Goal: Transaction & Acquisition: Purchase product/service

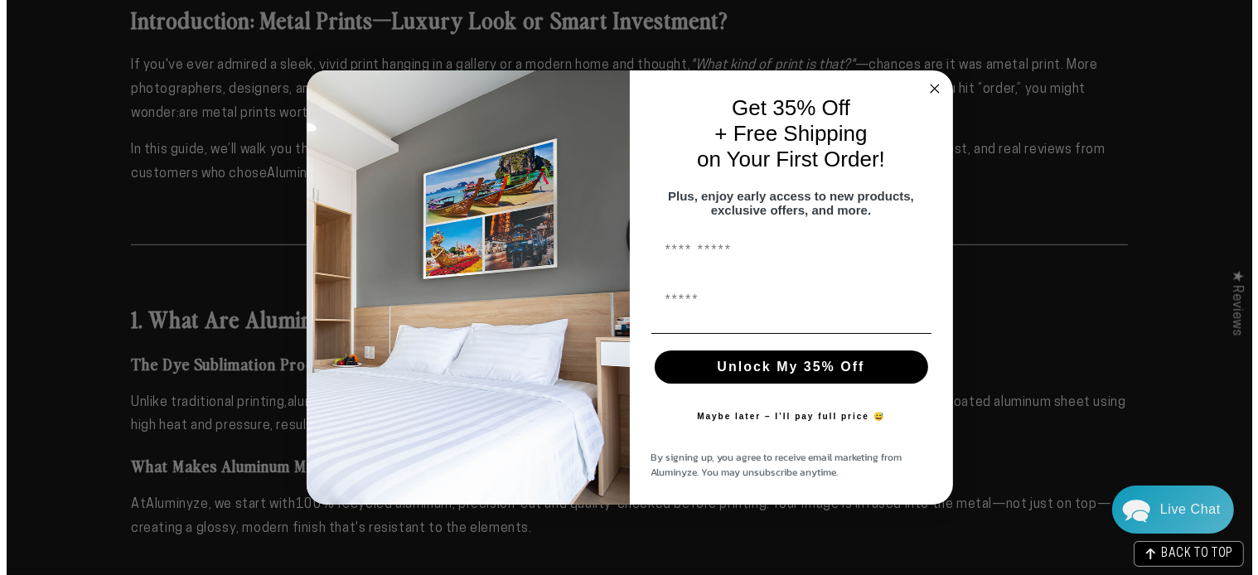
scroll to position [1014, 0]
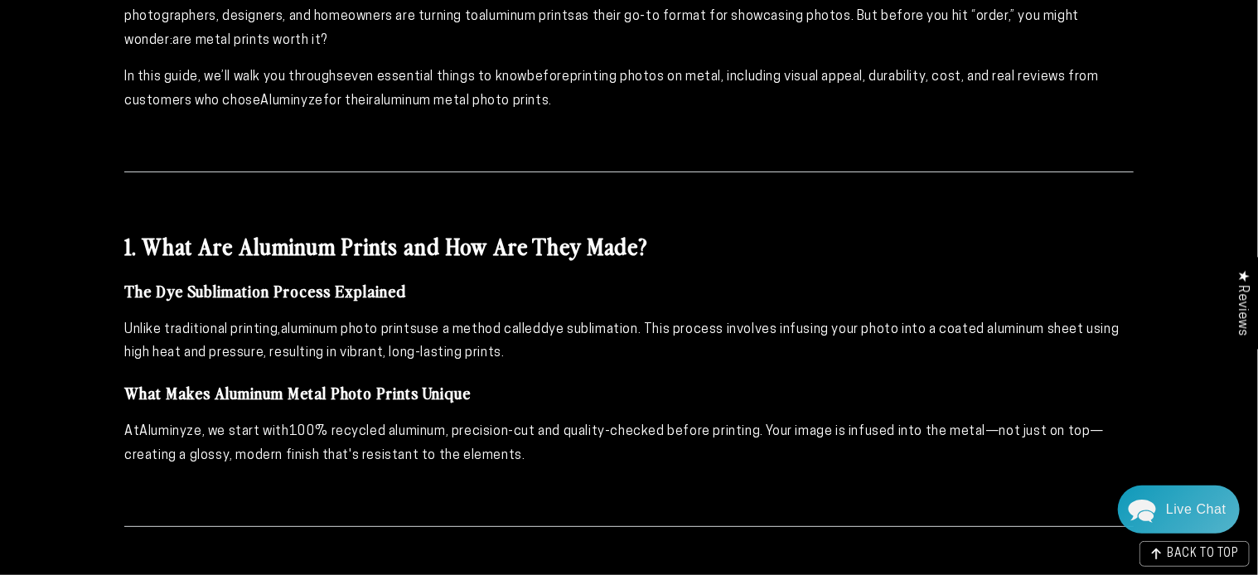
click at [975, 47] on div "Close dialog Get 35% Off + Free Shipping on Your First Order! Plus, enjoy early…" at bounding box center [629, 287] width 1258 height 575
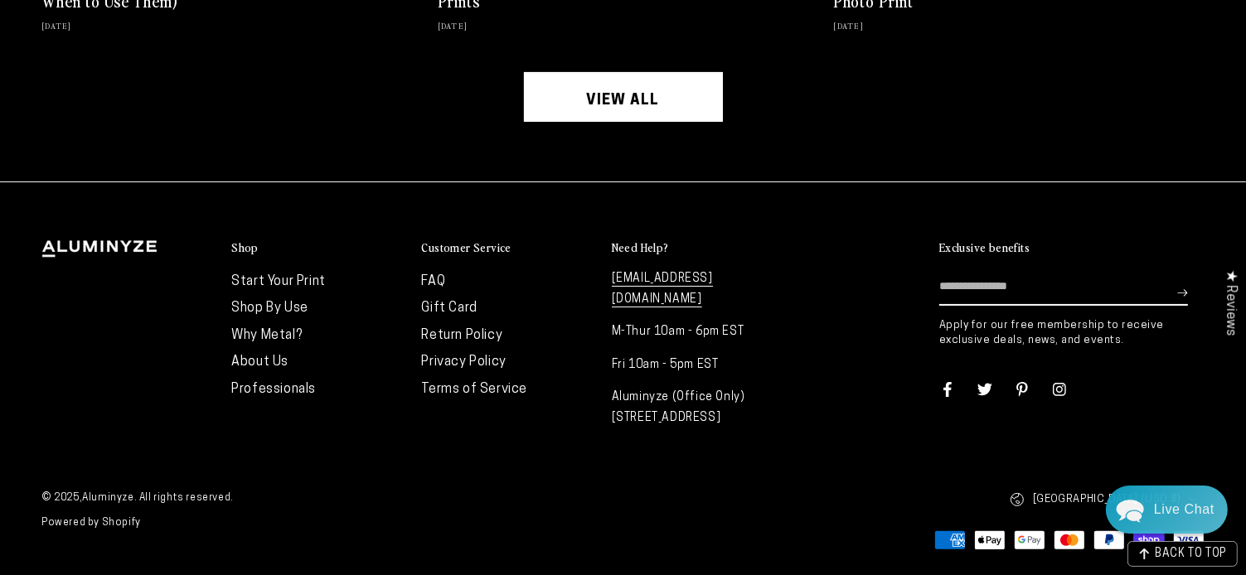
scroll to position [7034, 0]
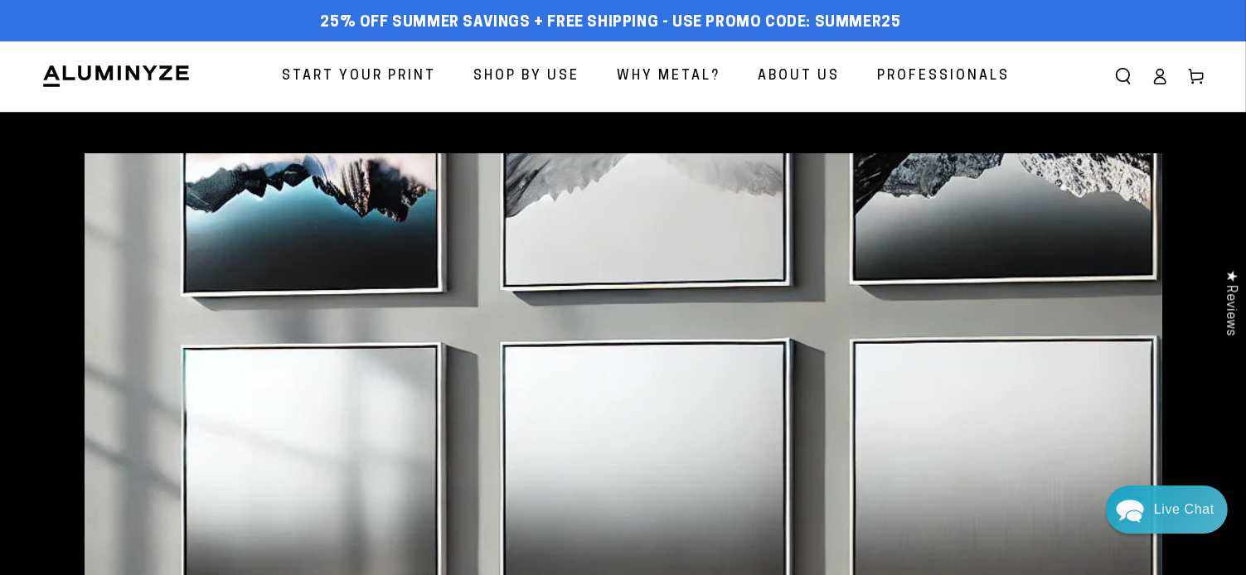
click at [1115, 85] on icon "Search our site" at bounding box center [1123, 76] width 17 height 17
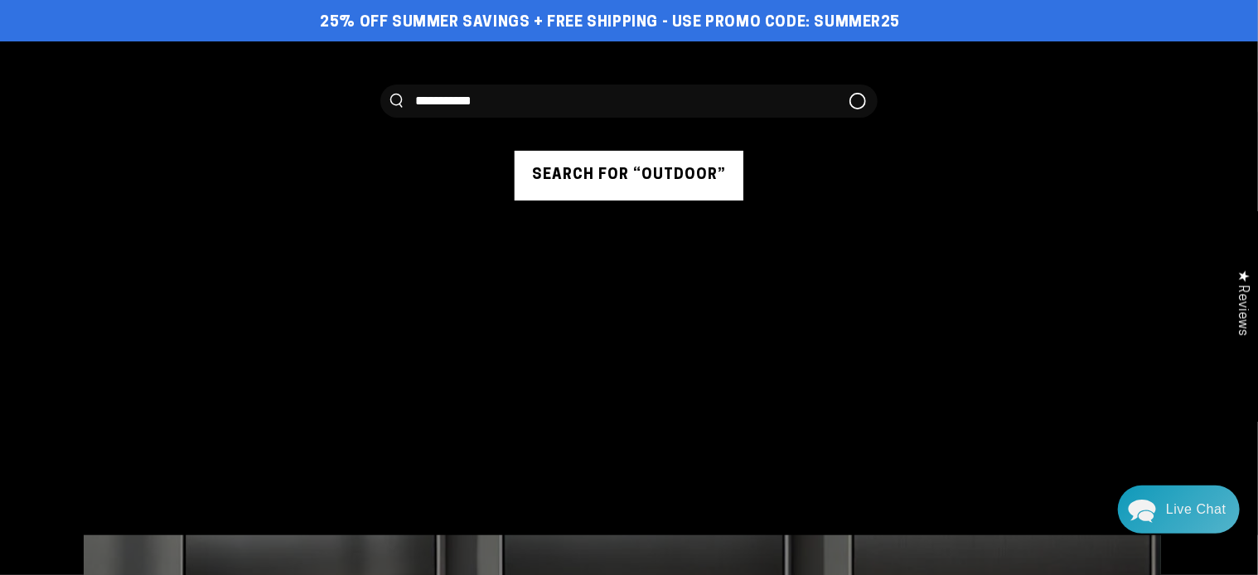
type input "**********"
click at [390, 94] on button "Search our site" at bounding box center [396, 101] width 12 height 14
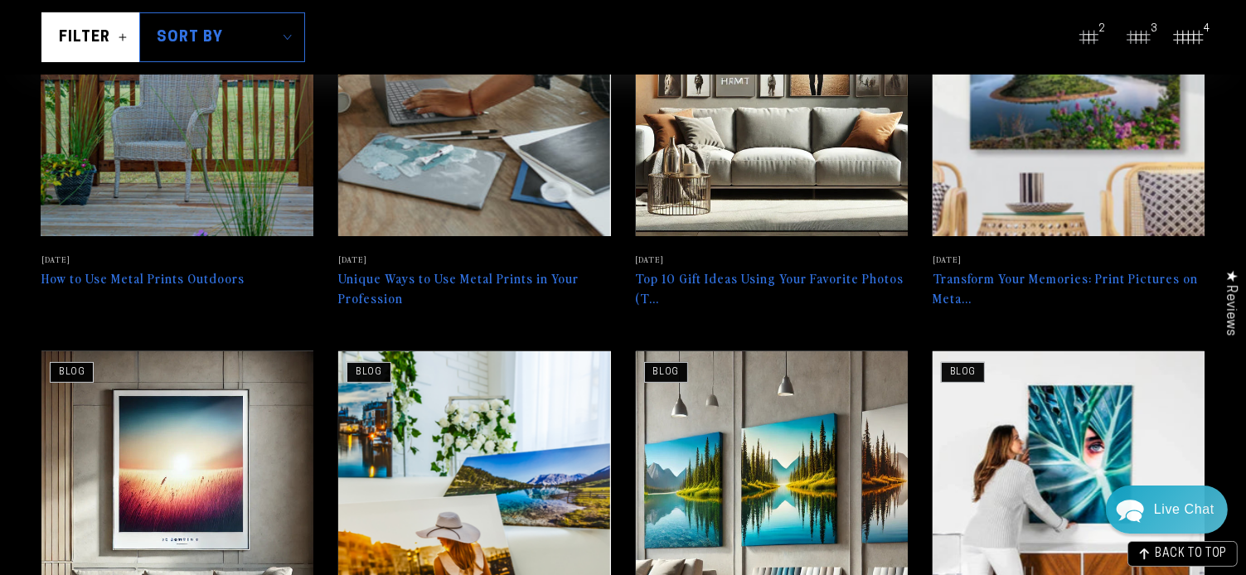
scroll to position [527, 0]
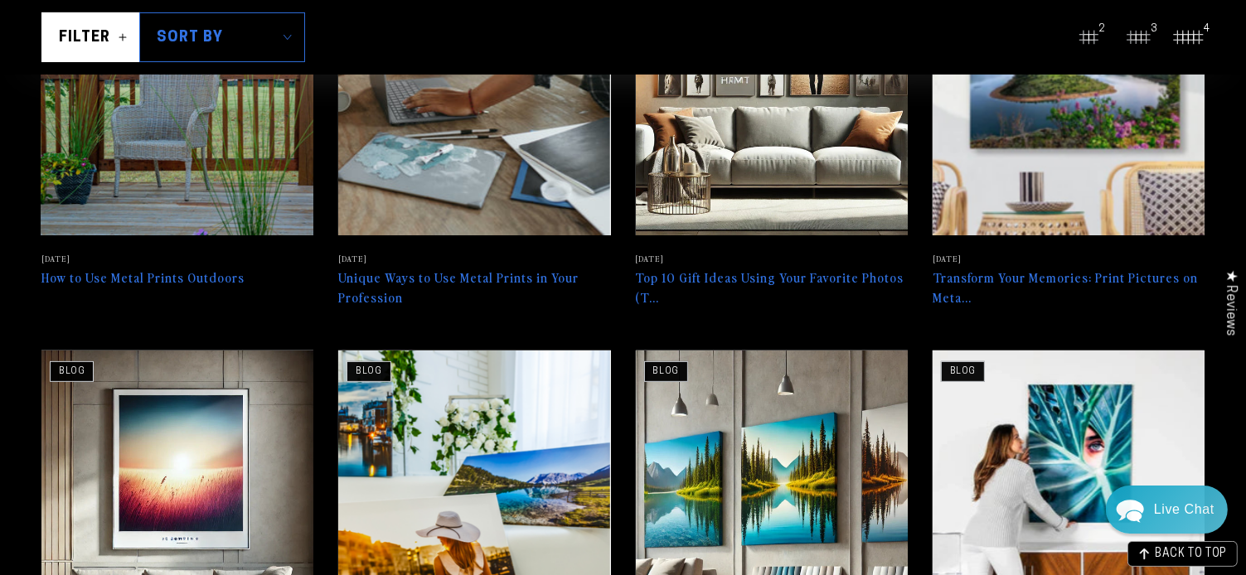
click at [235, 289] on link "How to Use Metal Prints Outdoors" at bounding box center [177, 93] width 272 height 394
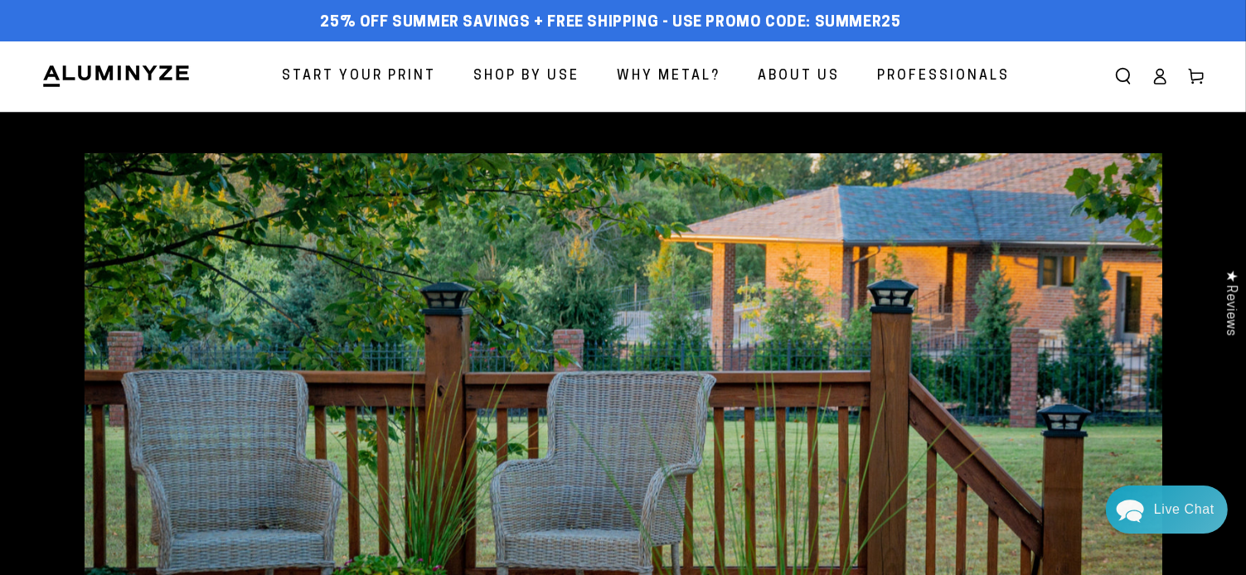
click at [364, 73] on span "Start Your Print" at bounding box center [359, 77] width 154 height 24
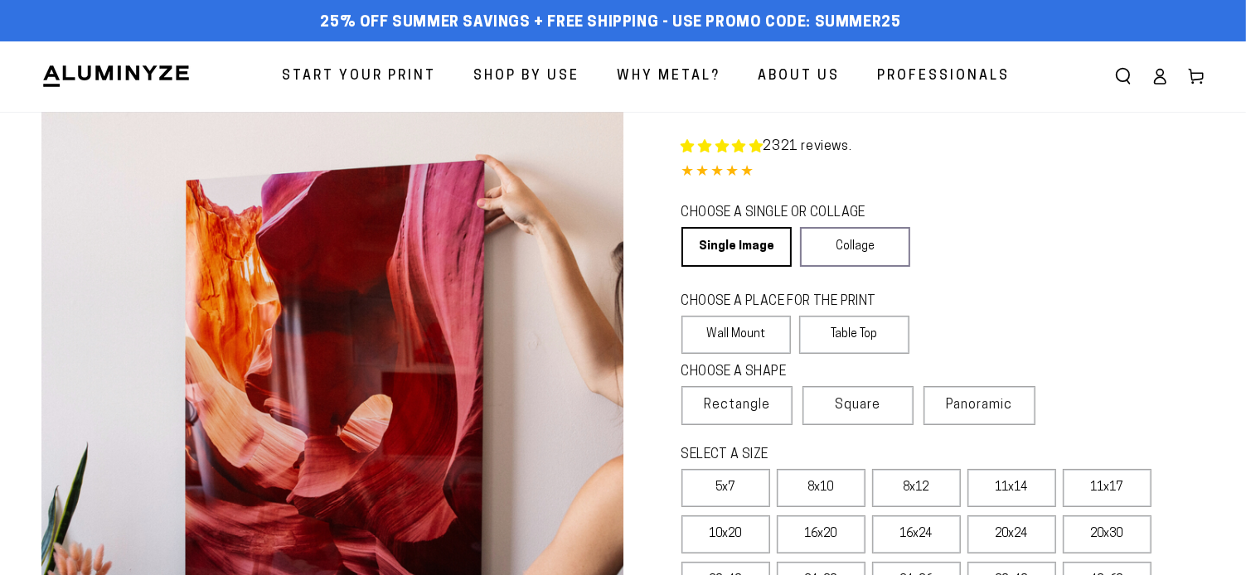
select select "**********"
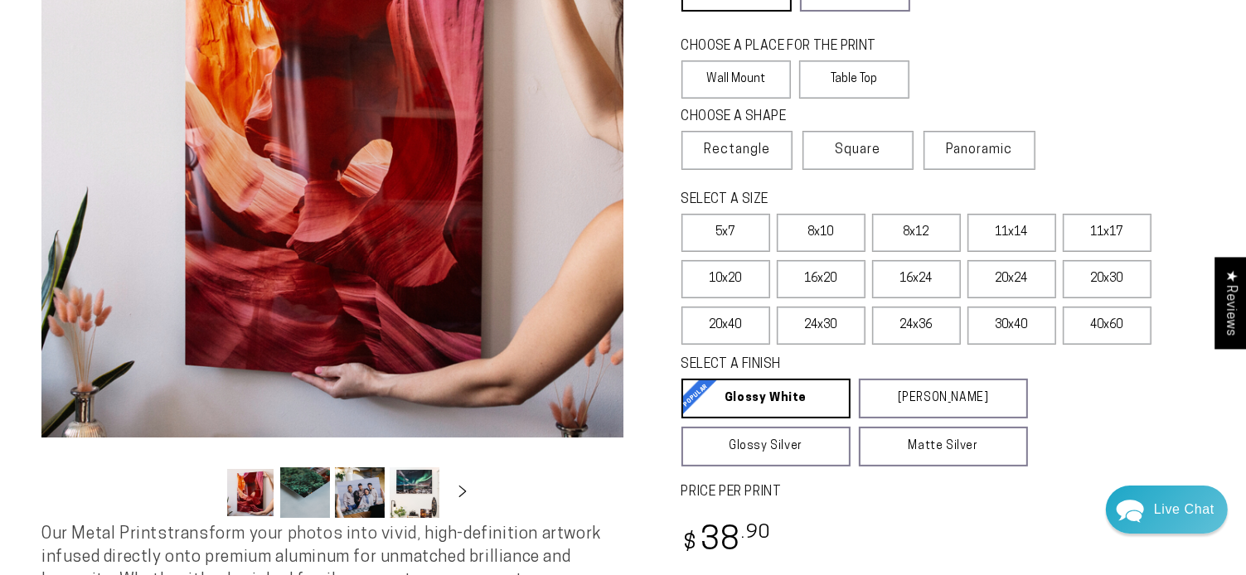
scroll to position [265, 0]
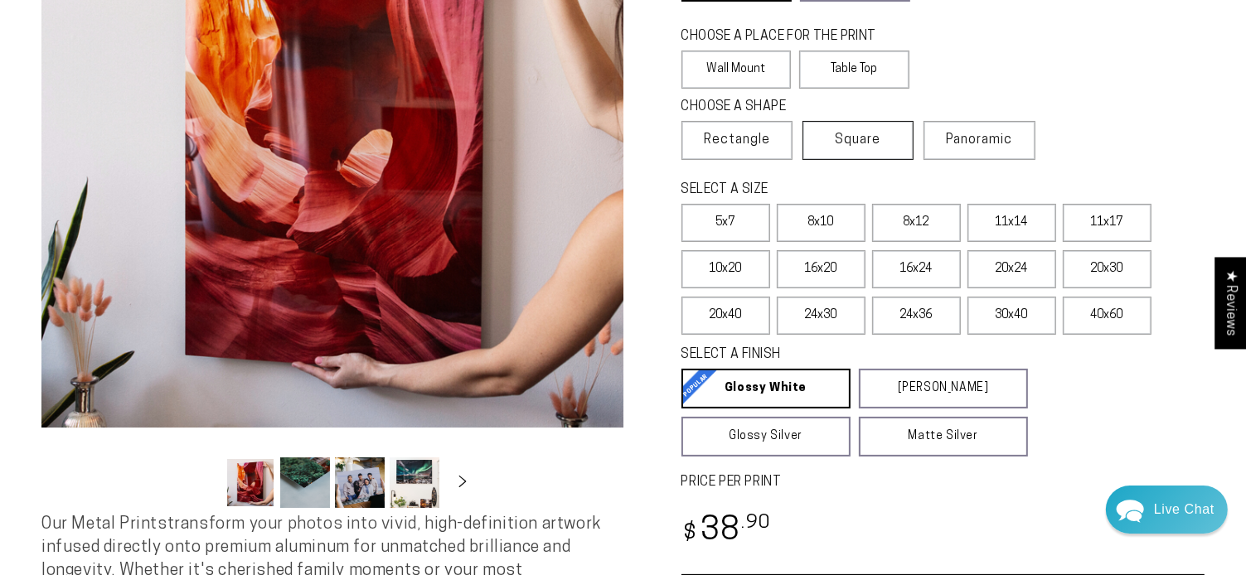
click at [881, 150] on span "Square" at bounding box center [858, 140] width 46 height 20
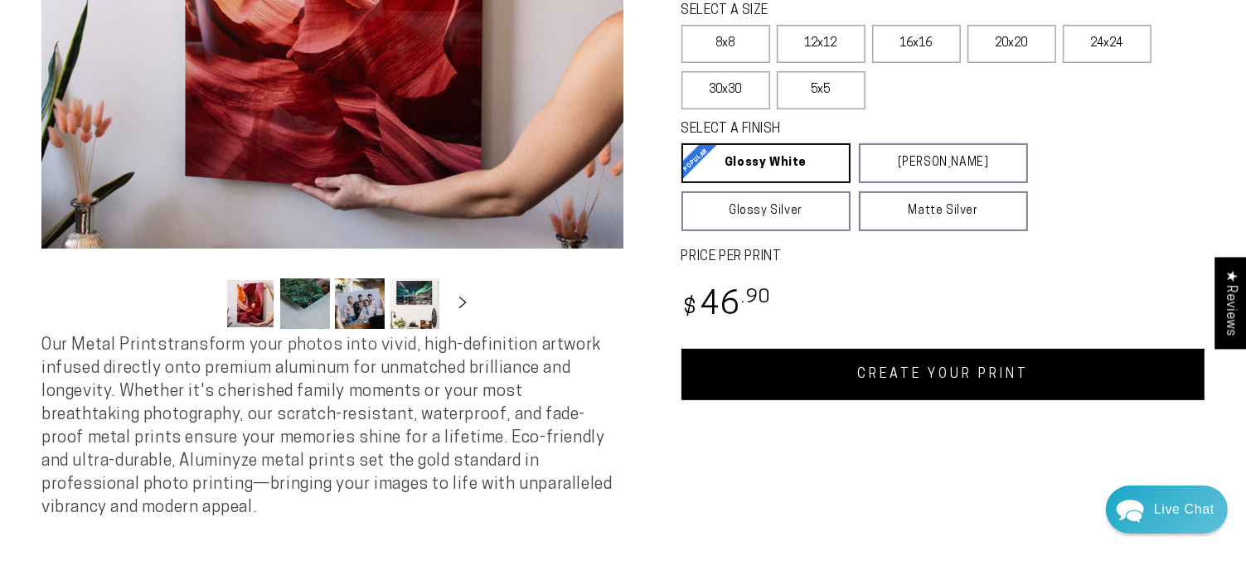
scroll to position [444, 0]
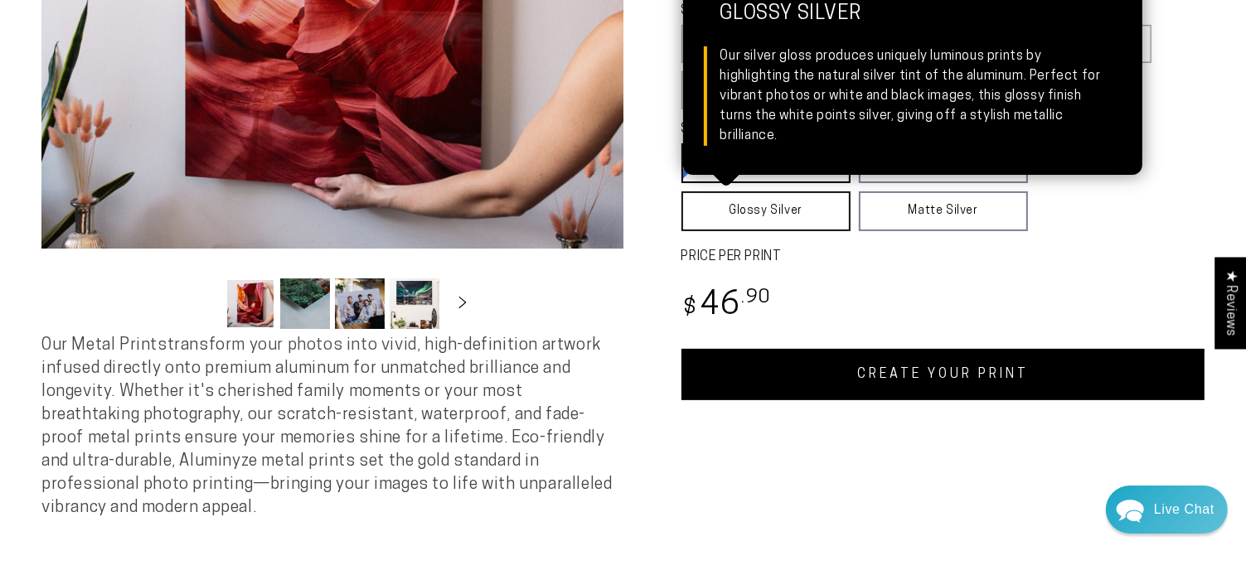
click at [806, 231] on link "Glossy Silver Glossy Silver Our silver gloss produces uniquely luminous prints …" at bounding box center [765, 211] width 169 height 40
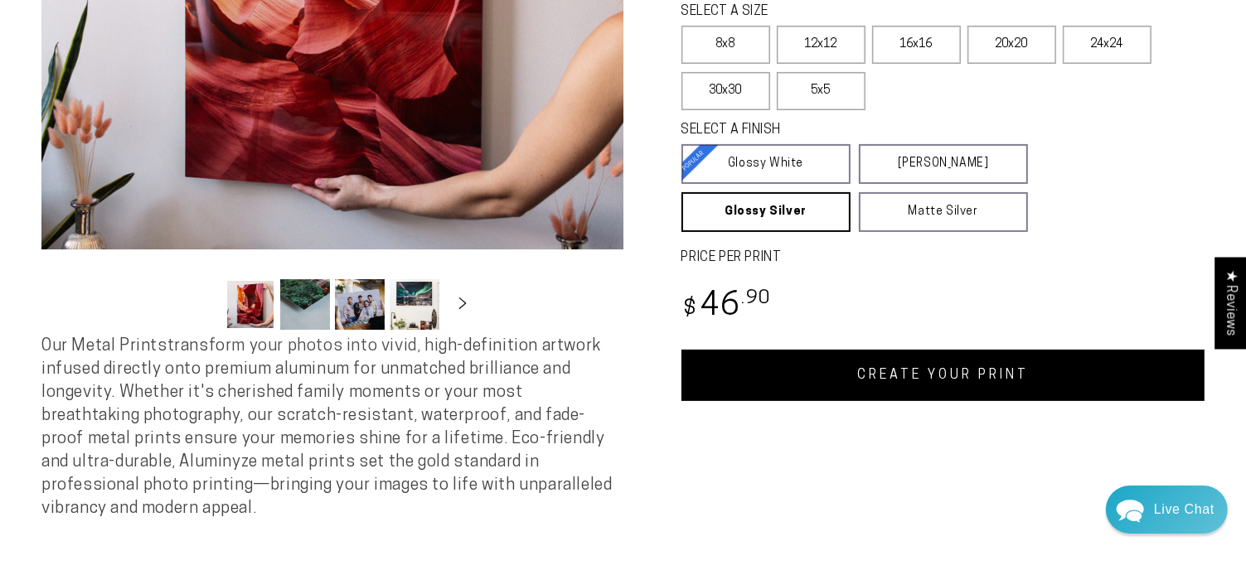
scroll to position [443, 0]
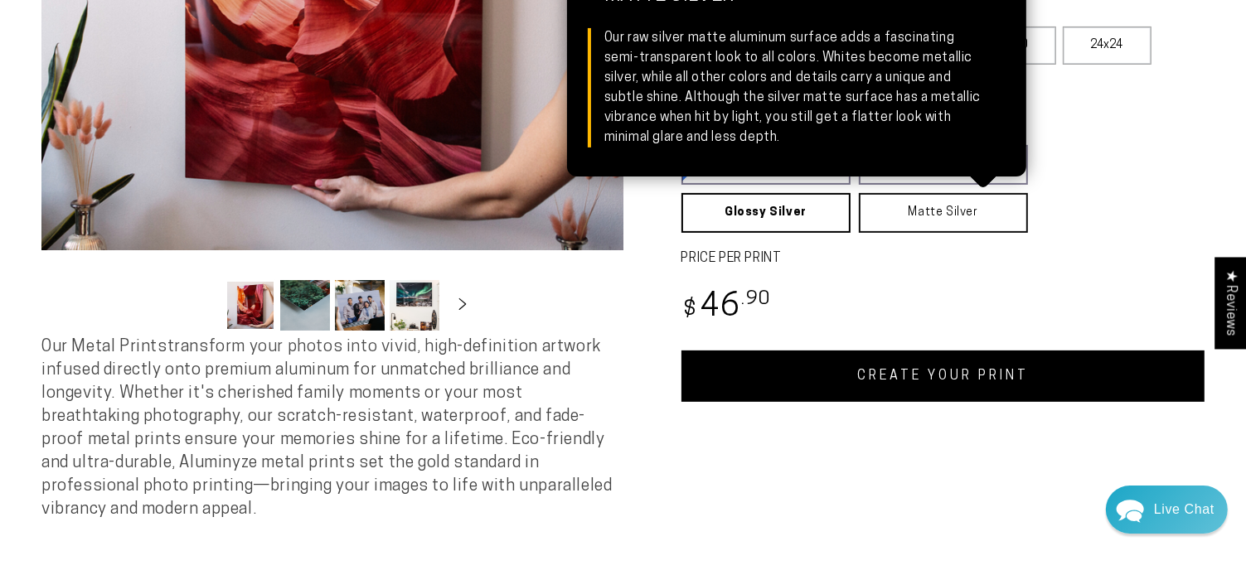
click at [932, 233] on link "Matte Silver Matte Silver Our raw silver matte aluminum surface adds a fascinat…" at bounding box center [943, 213] width 169 height 40
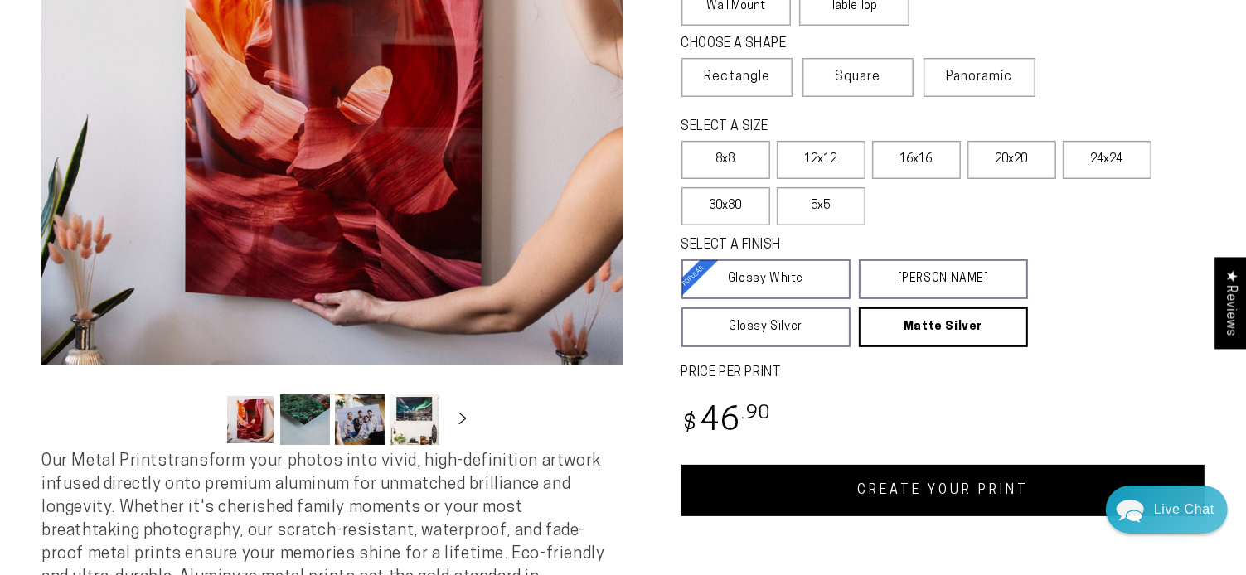
scroll to position [325, 0]
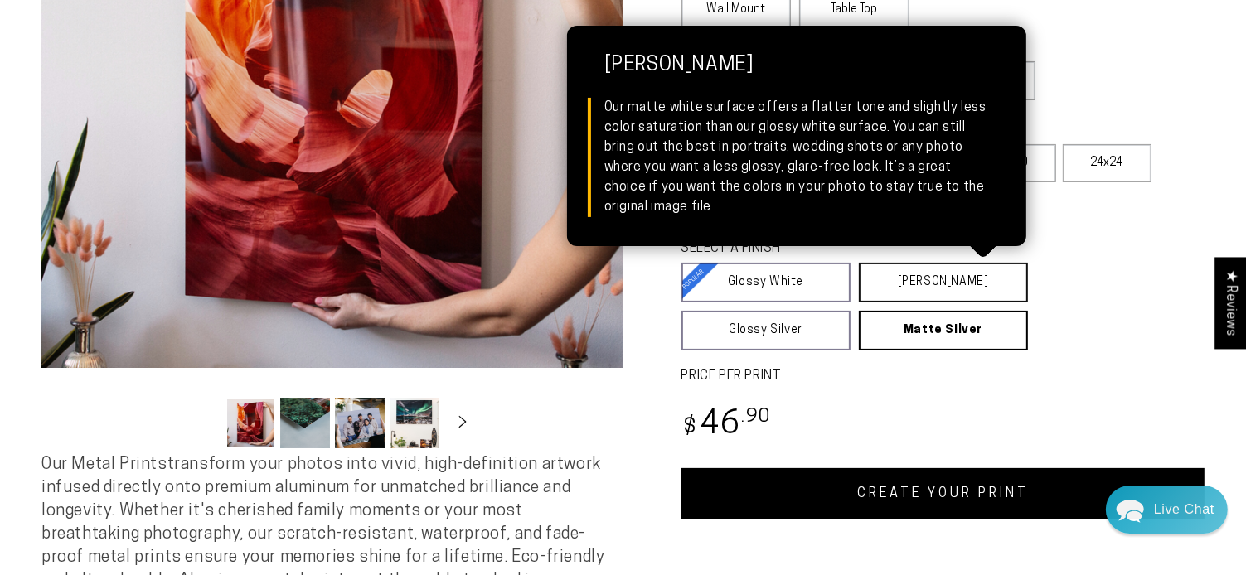
click at [922, 303] on link "[PERSON_NAME] Matte White Our matte white surface offers a flatter tone and sli…" at bounding box center [943, 283] width 169 height 40
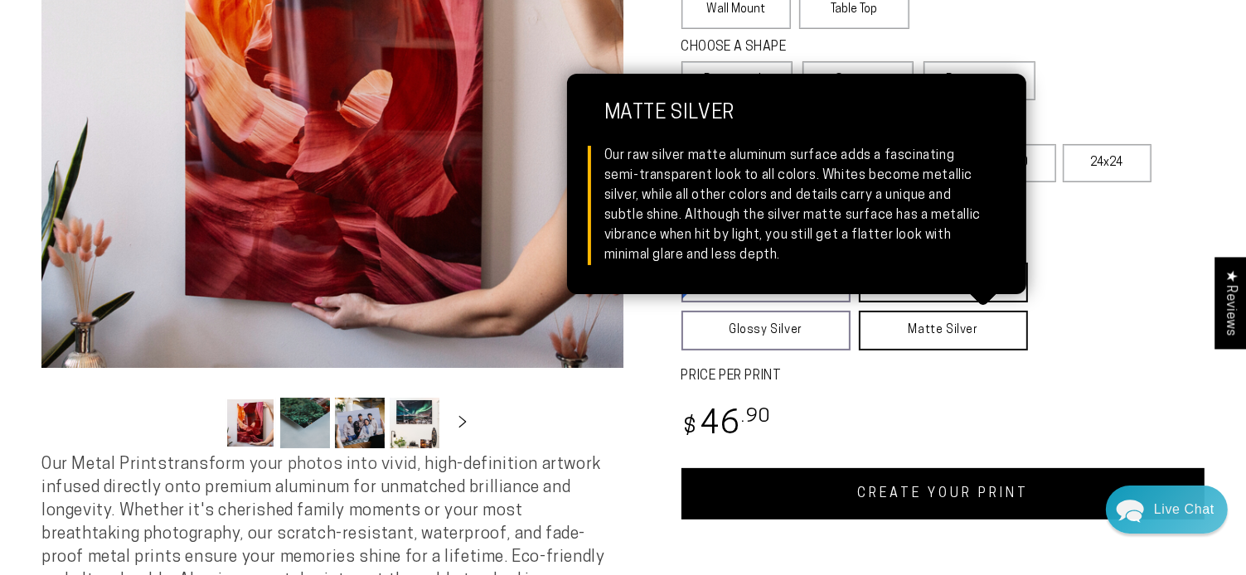
click at [927, 351] on link "Matte Silver Matte Silver Our raw silver matte aluminum surface adds a fascinat…" at bounding box center [943, 331] width 169 height 40
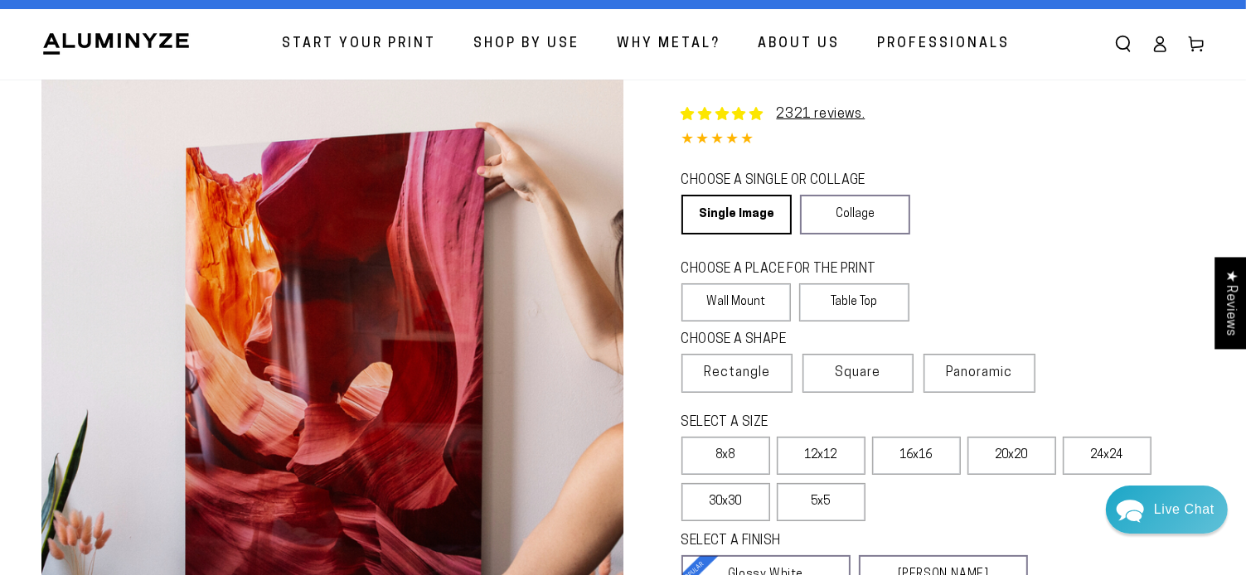
scroll to position [0, 0]
